Goal: Find specific page/section: Find specific page/section

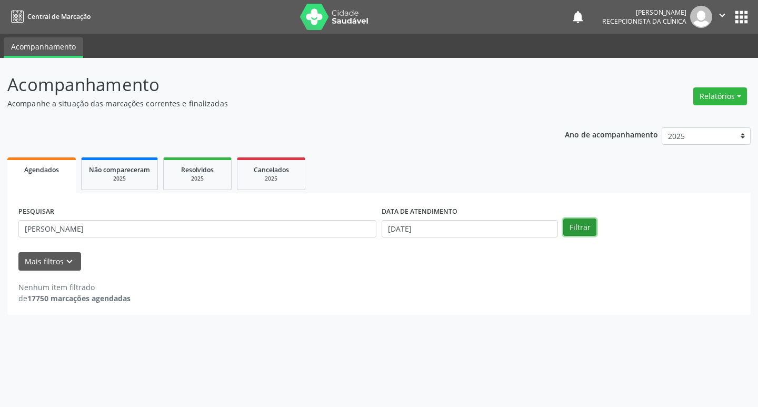
click at [571, 227] on button "Filtrar" at bounding box center [579, 228] width 33 height 18
click at [185, 231] on input "[PERSON_NAME]" at bounding box center [197, 229] width 358 height 18
click at [37, 261] on button "Mais filtros keyboard_arrow_down" at bounding box center [49, 261] width 63 height 18
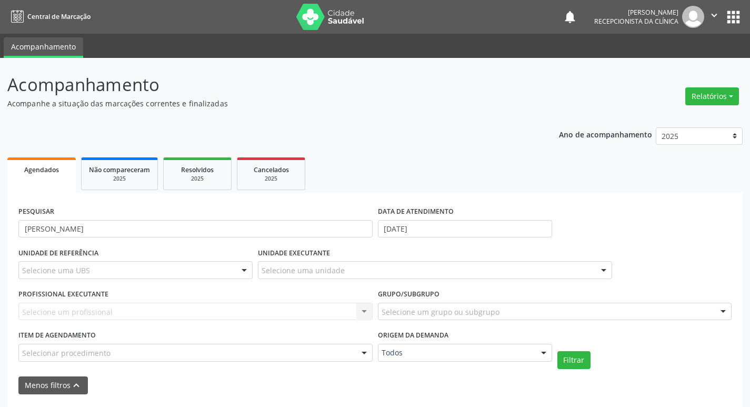
click at [503, 110] on div "Acompanhamento Acompanhe a situação das marcações correntes e finalizadas Relat…" at bounding box center [375, 255] width 736 height 367
click at [321, 105] on p "Acompanhe a situação das marcações correntes e finalizadas" at bounding box center [264, 103] width 515 height 11
click at [290, 230] on input "[PERSON_NAME]" at bounding box center [195, 229] width 354 height 18
click at [384, 156] on div "Ano de acompanhamento 2025 2024 2023 Agendados Não compareceram 2025 Resolvidos…" at bounding box center [375, 279] width 736 height 319
click at [384, 157] on ul "Agendados Não compareceram 2025 Resolvidos 2025 Cancelados 2025" at bounding box center [375, 174] width 736 height 38
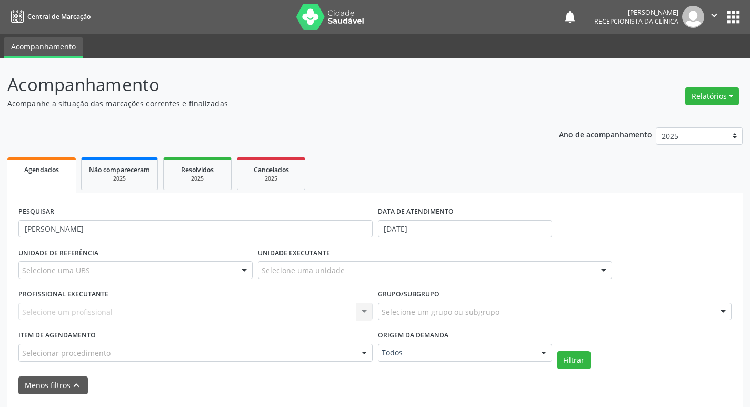
click at [324, 135] on div "Ano de acompanhamento 2025 2024 2023 Agendados Não compareceram 2025 Resolvidos…" at bounding box center [375, 279] width 736 height 319
drag, startPoint x: 324, startPoint y: 135, endPoint x: 520, endPoint y: 232, distance: 218.3
click at [391, 184] on div "Ano de acompanhamento 2025 2024 2023 Agendados Não compareceram 2025 Resolvidos…" at bounding box center [375, 279] width 736 height 319
click at [559, 357] on button "Filtrar" at bounding box center [574, 360] width 33 height 18
click at [73, 382] on icon "keyboard_arrow_up" at bounding box center [77, 386] width 12 height 12
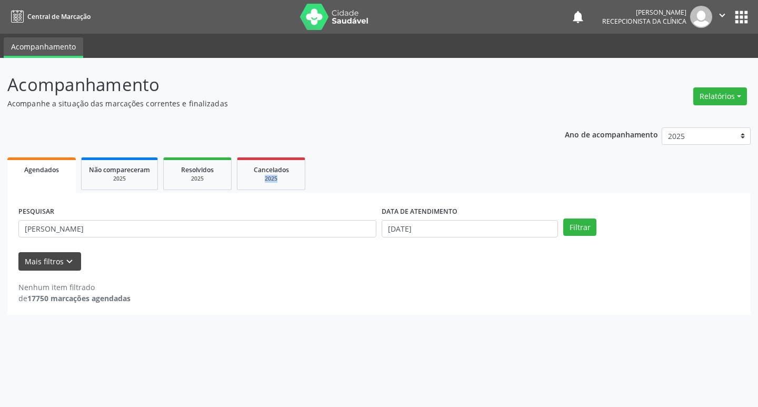
click at [73, 382] on div "Acompanhamento Acompanhe a situação das marcações correntes e finalizadas Relat…" at bounding box center [379, 232] width 758 height 349
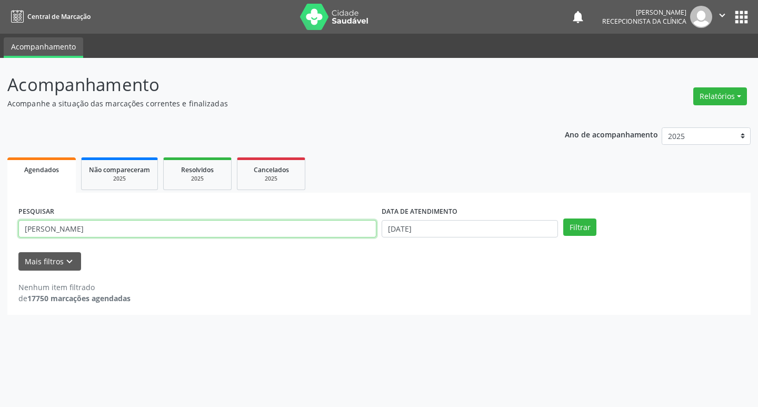
click at [112, 231] on input "[PERSON_NAME]" at bounding box center [197, 229] width 358 height 18
type input "j"
type input "tais"
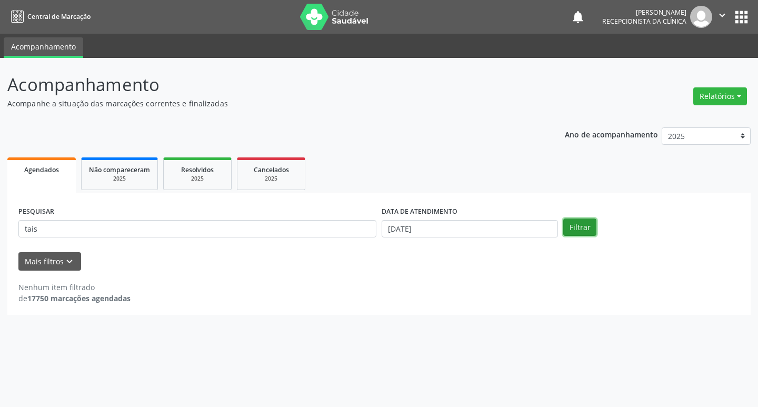
click at [591, 230] on button "Filtrar" at bounding box center [579, 228] width 33 height 18
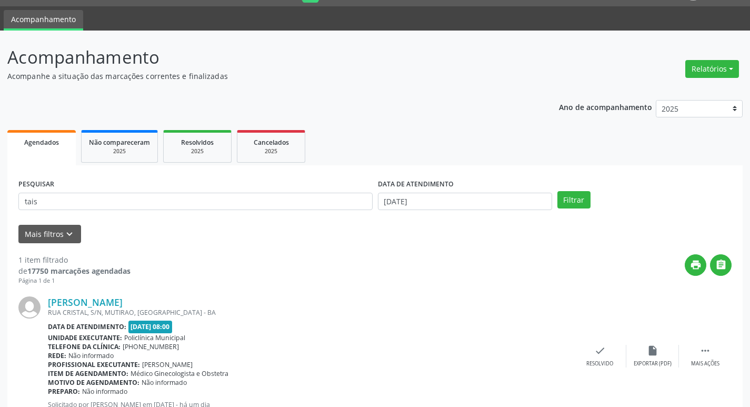
scroll to position [53, 0]
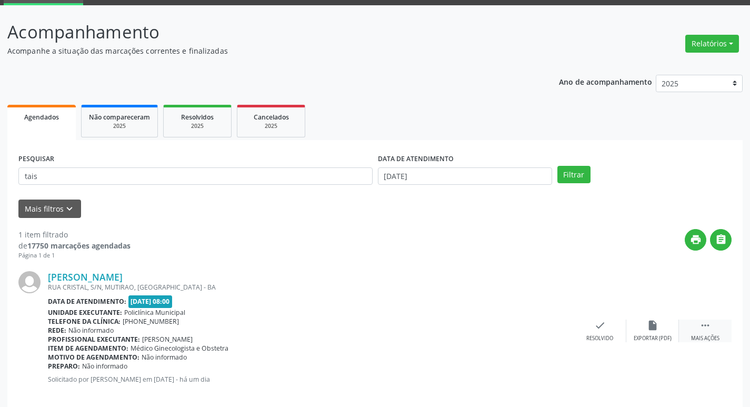
click at [709, 332] on div " Mais ações" at bounding box center [705, 331] width 53 height 23
click at [559, 325] on div "print Imprimir" at bounding box center [547, 331] width 53 height 23
click at [566, 330] on div "print Imprimir" at bounding box center [547, 331] width 53 height 23
click at [565, 332] on div "print Imprimir" at bounding box center [547, 331] width 53 height 23
